Goal: Transaction & Acquisition: Purchase product/service

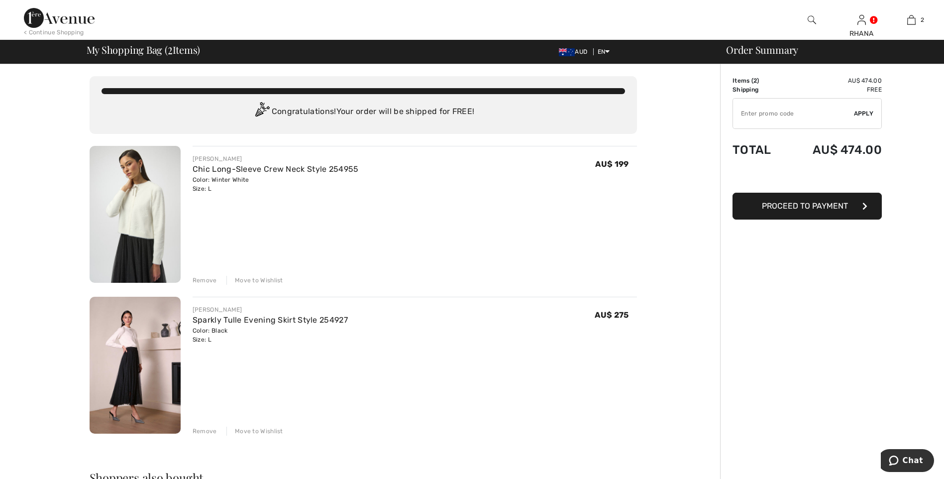
click at [75, 32] on div "< Continue Shopping" at bounding box center [54, 32] width 60 height 9
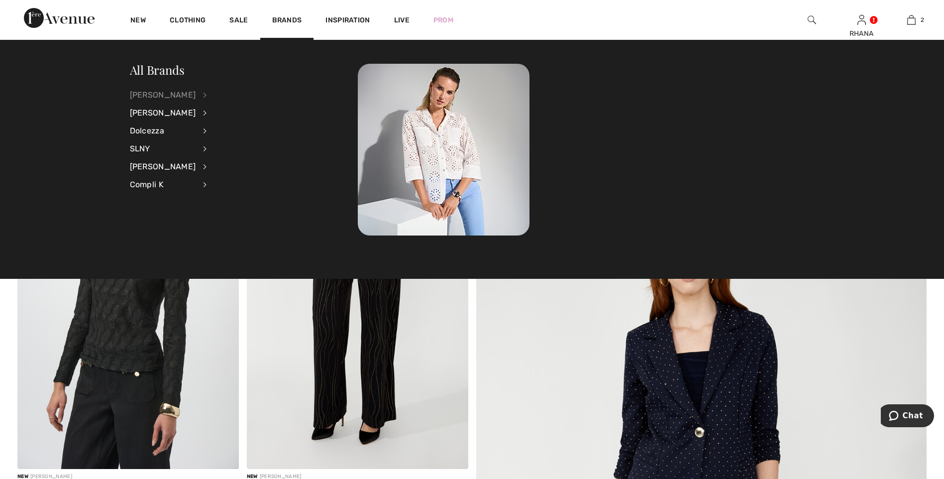
click at [180, 90] on div "[PERSON_NAME]" at bounding box center [163, 95] width 66 height 18
click at [227, 229] on link "Tops" at bounding box center [257, 225] width 77 height 16
click at [220, 224] on link "Tops" at bounding box center [257, 225] width 77 height 16
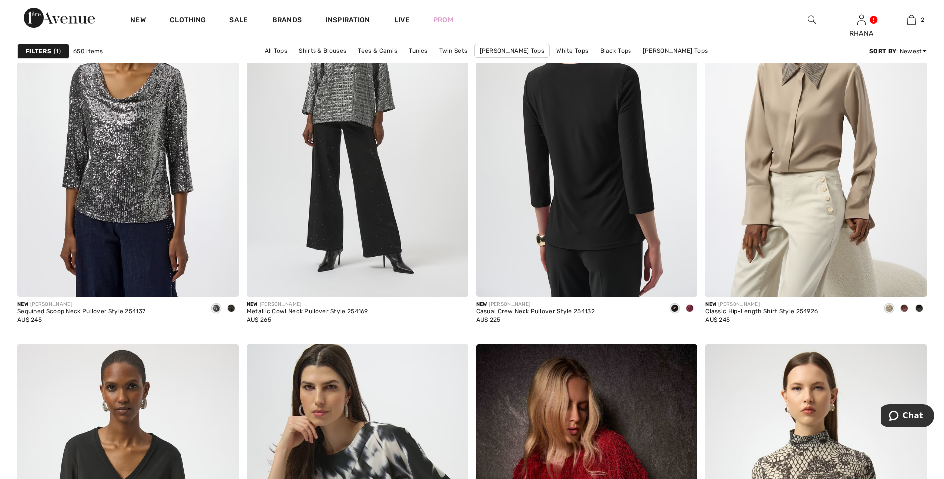
scroll to position [3930, 0]
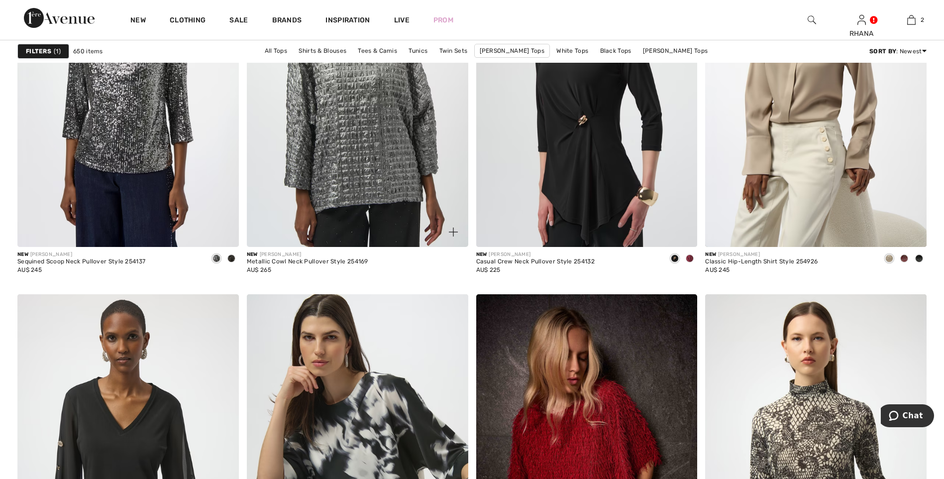
click at [363, 163] on img at bounding box center [357, 81] width 221 height 332
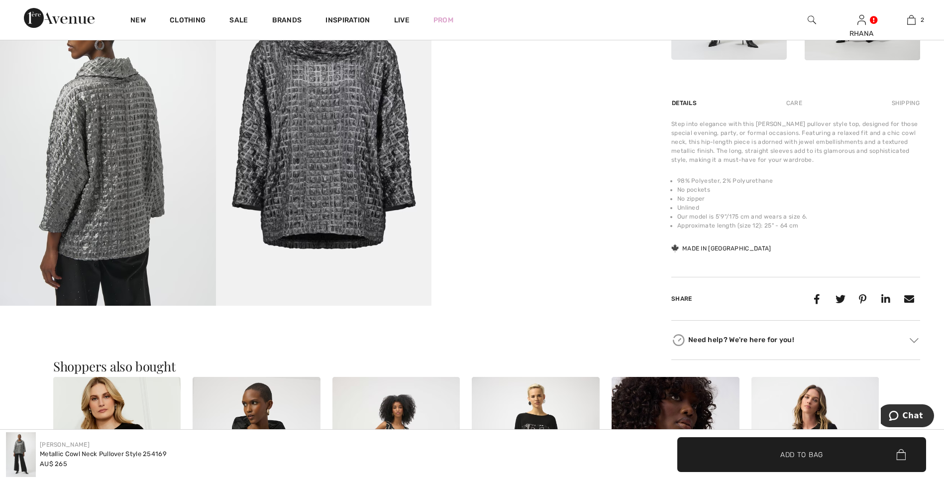
scroll to position [597, 0]
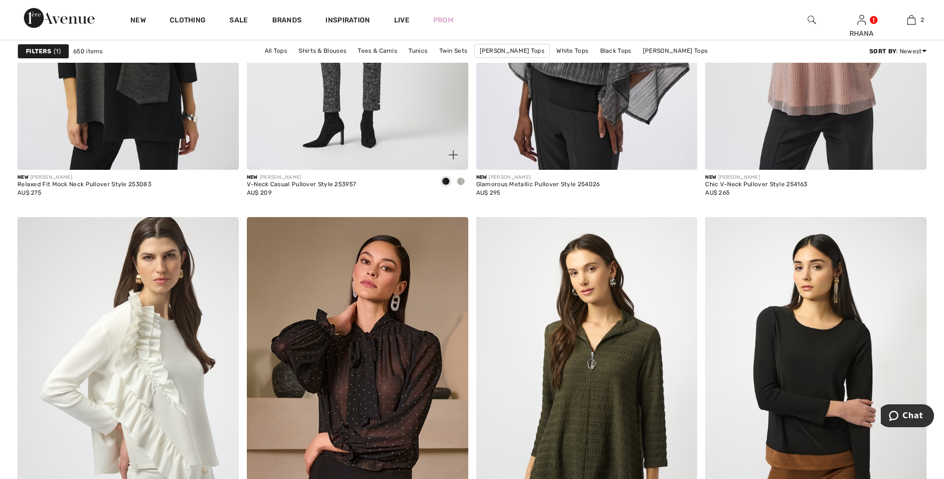
scroll to position [5472, 0]
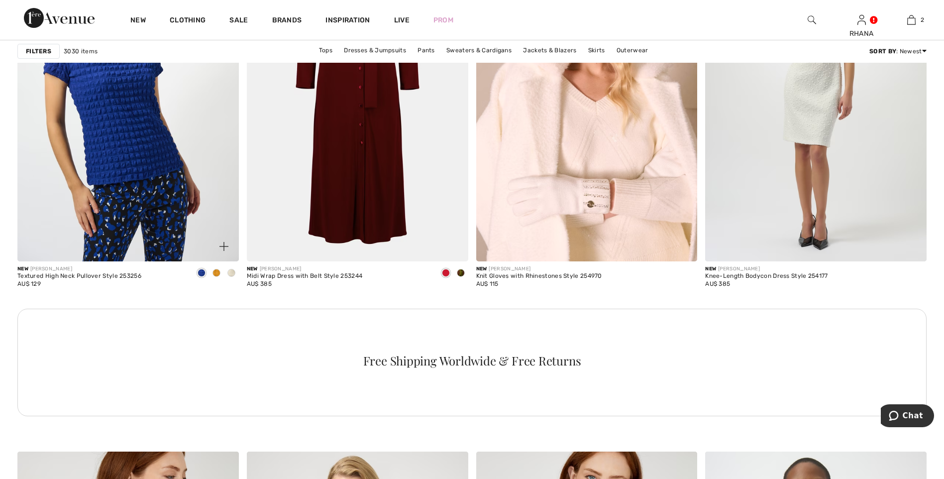
scroll to position [1343, 0]
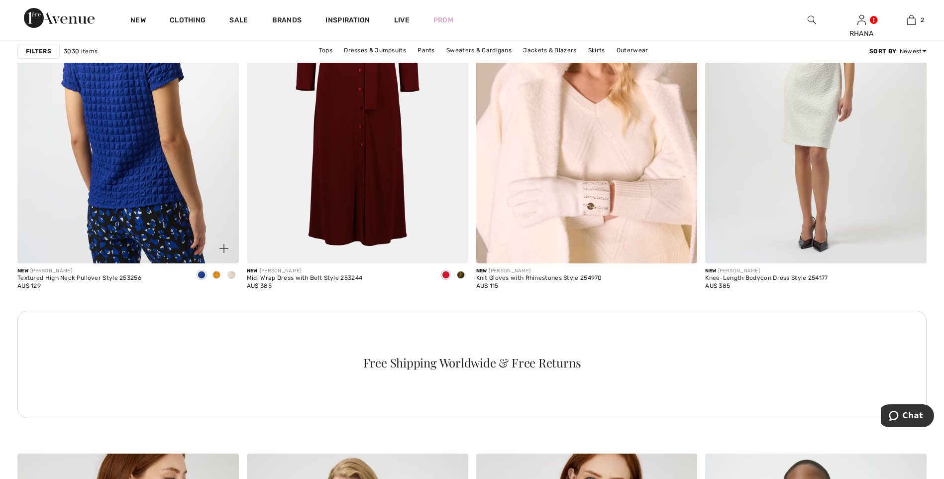
click at [112, 95] on img at bounding box center [127, 97] width 221 height 332
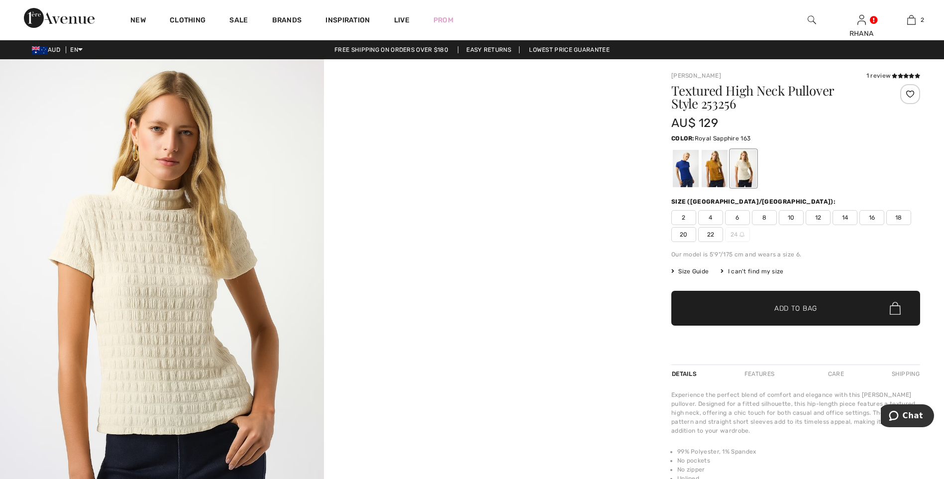
click at [689, 170] on div at bounding box center [686, 168] width 26 height 37
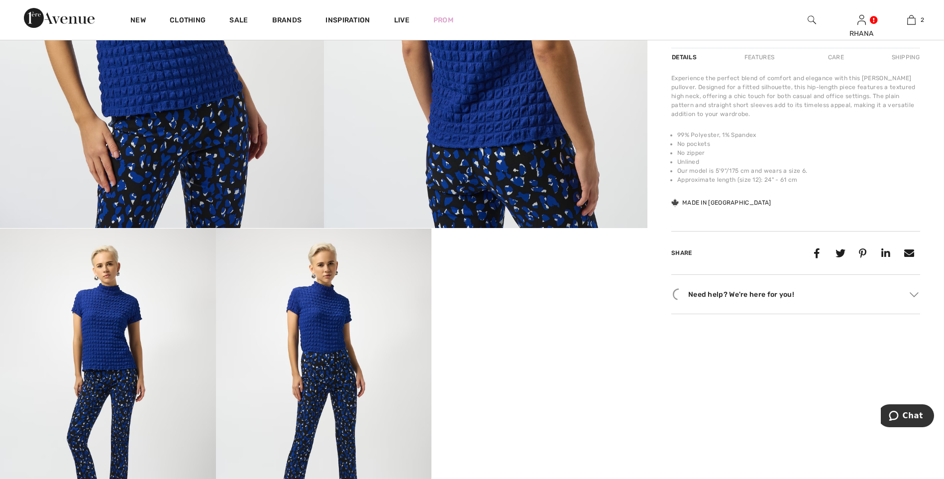
scroll to position [348, 0]
